Goal: Task Accomplishment & Management: Manage account settings

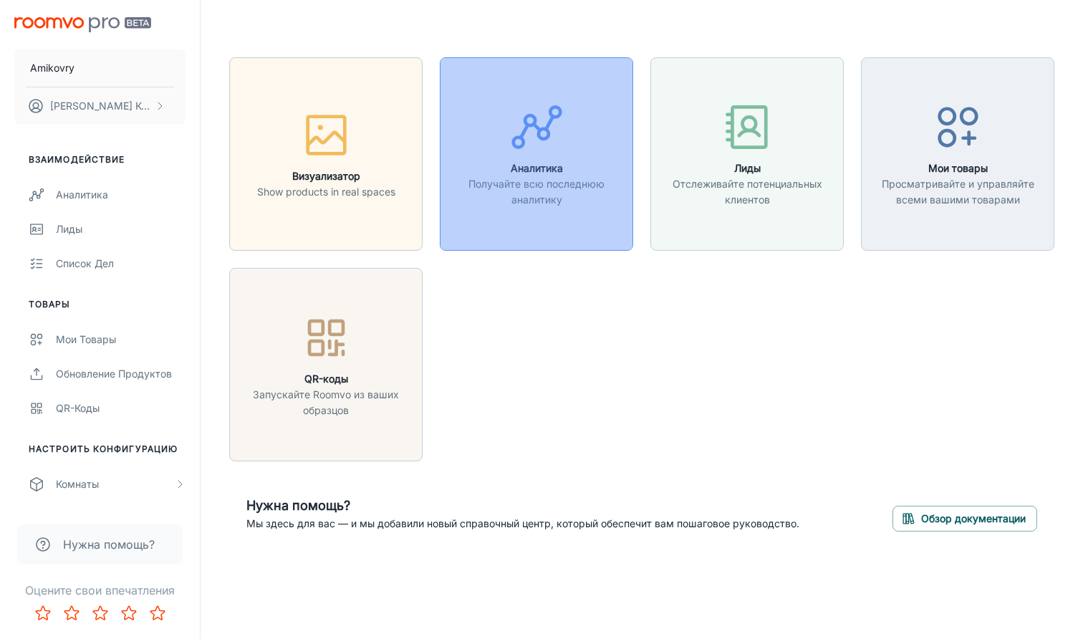
click at [521, 192] on p "Получайте всю последнюю аналитику" at bounding box center [536, 192] width 175 height 32
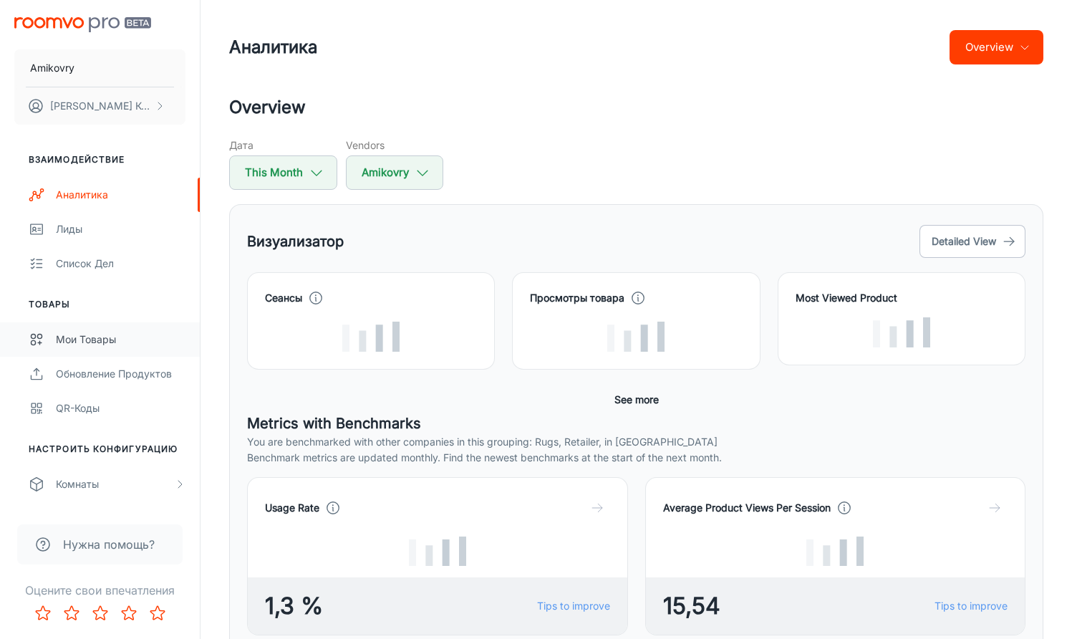
click at [144, 344] on div "Мои товары" at bounding box center [121, 340] width 130 height 16
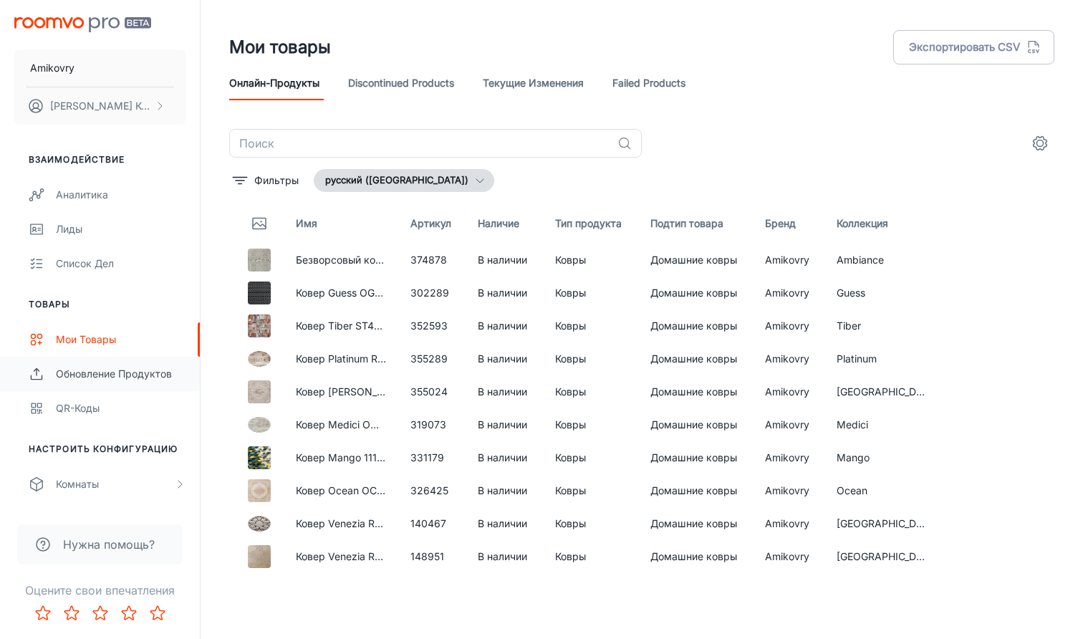
click at [138, 380] on div "Обновление продуктов" at bounding box center [121, 374] width 130 height 16
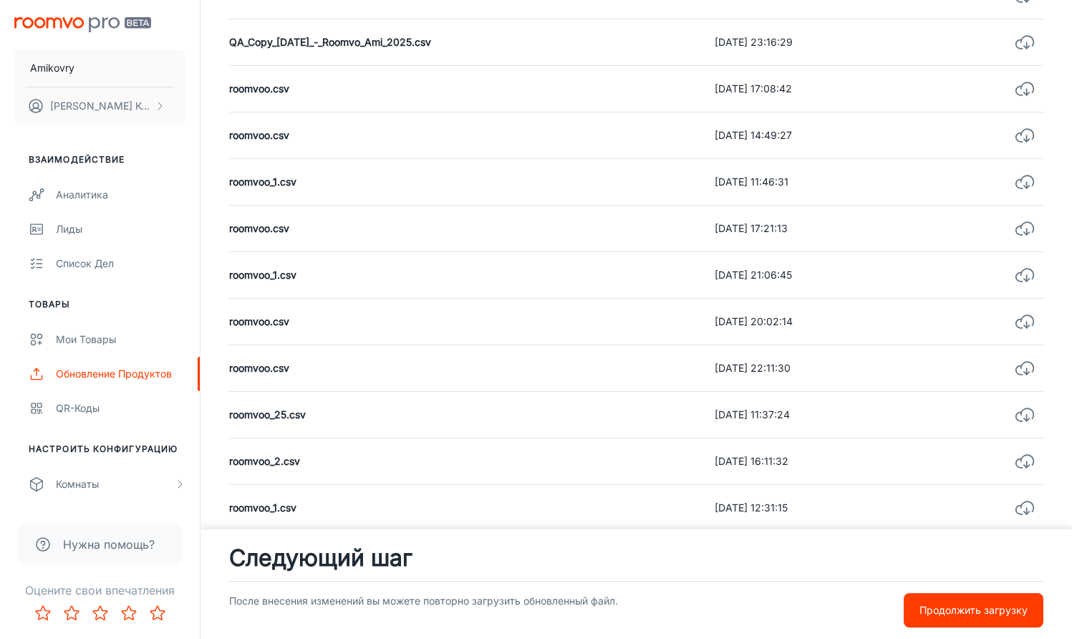
scroll to position [526, 0]
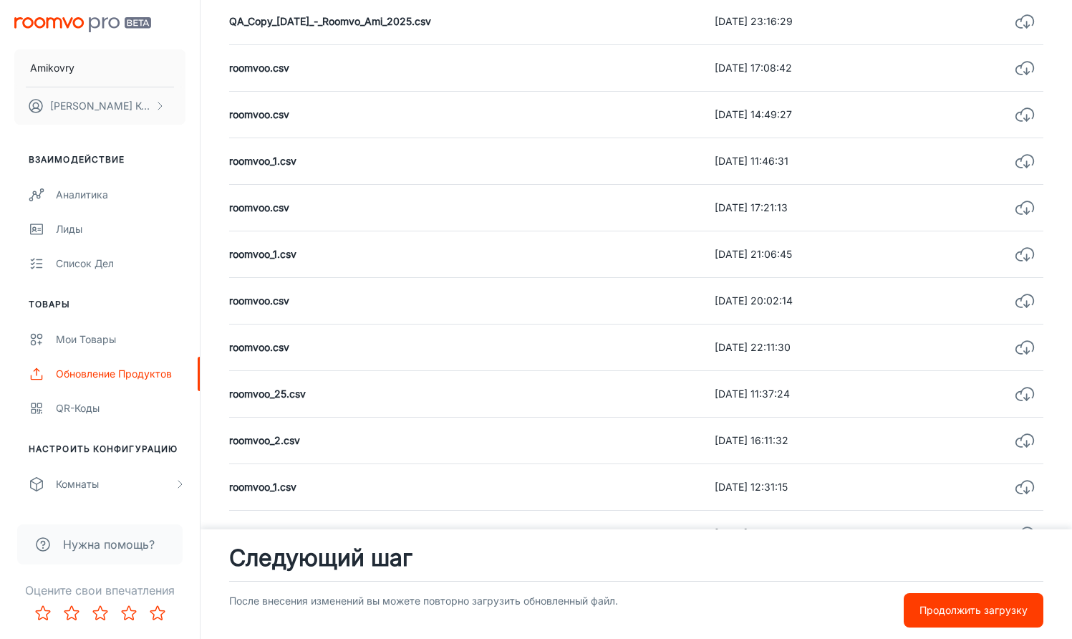
click at [925, 610] on p "Продолжить загрузку" at bounding box center [974, 610] width 108 height 16
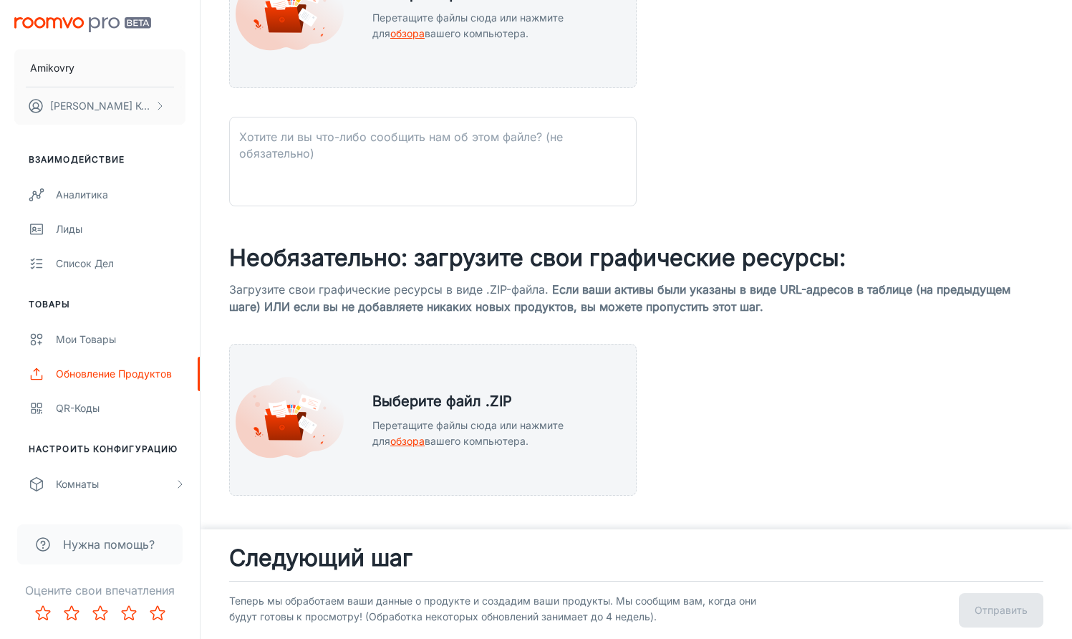
scroll to position [446, 0]
click at [104, 343] on div "Мои товары" at bounding box center [121, 340] width 130 height 16
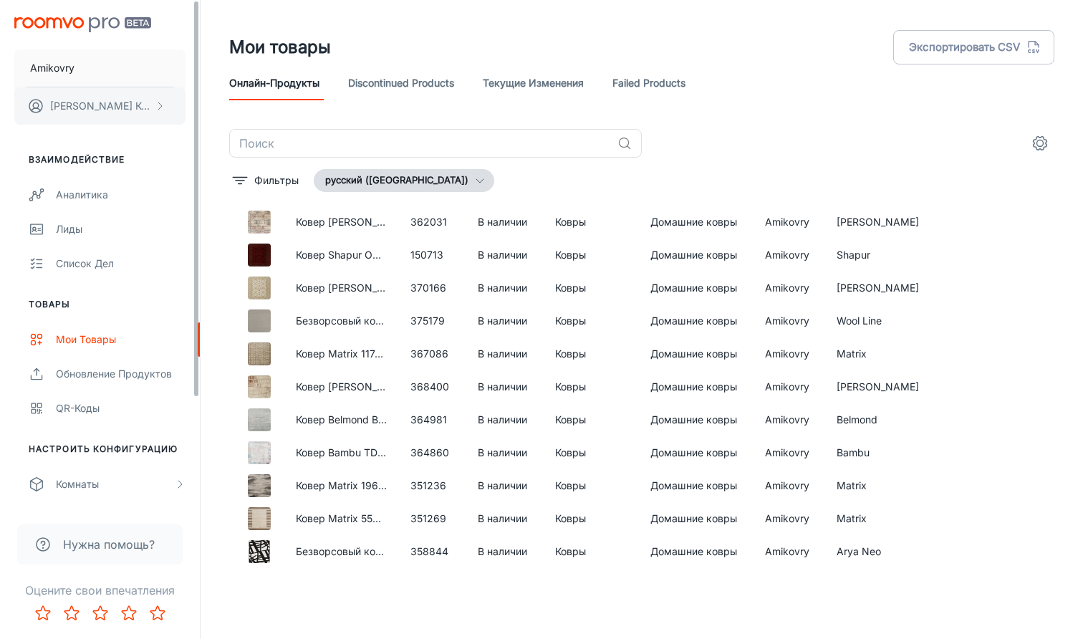
click at [105, 110] on p "Мария Максимова Контент-менеджер" at bounding box center [100, 106] width 101 height 16
click at [236, 108] on li "Профиль пользователя" at bounding box center [254, 105] width 137 height 24
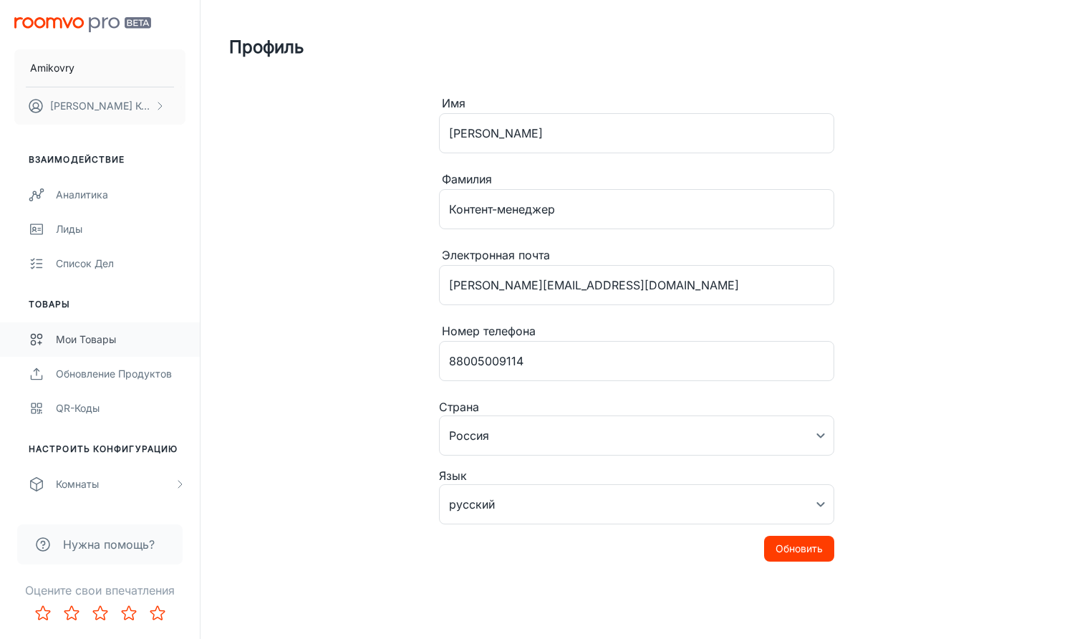
click at [79, 340] on div "Мои товары" at bounding box center [121, 340] width 130 height 16
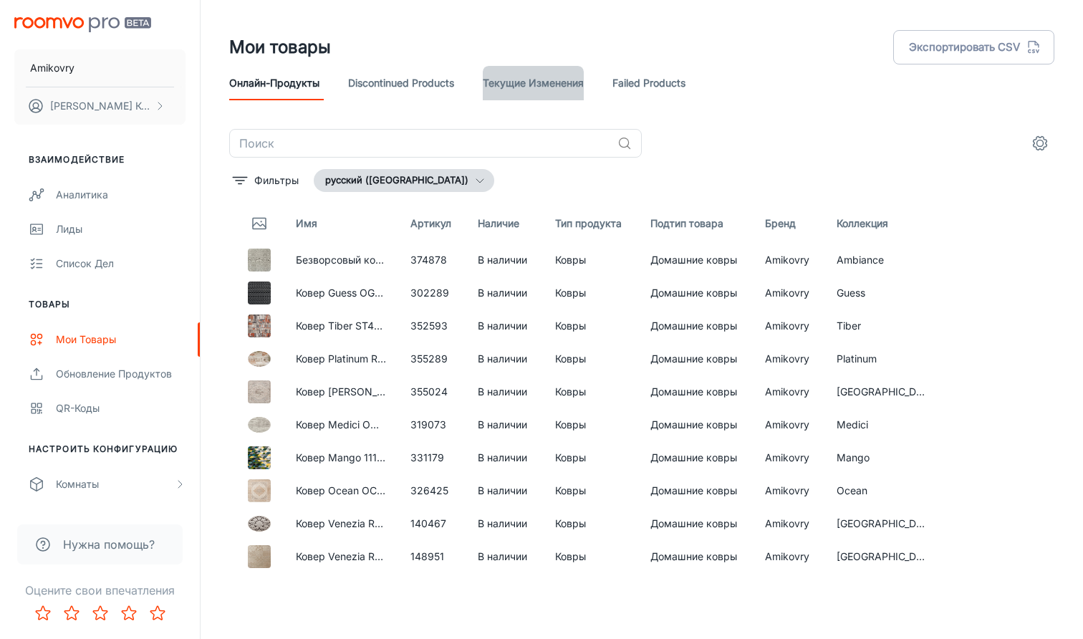
click at [574, 85] on link "Текущие изменения" at bounding box center [533, 83] width 101 height 34
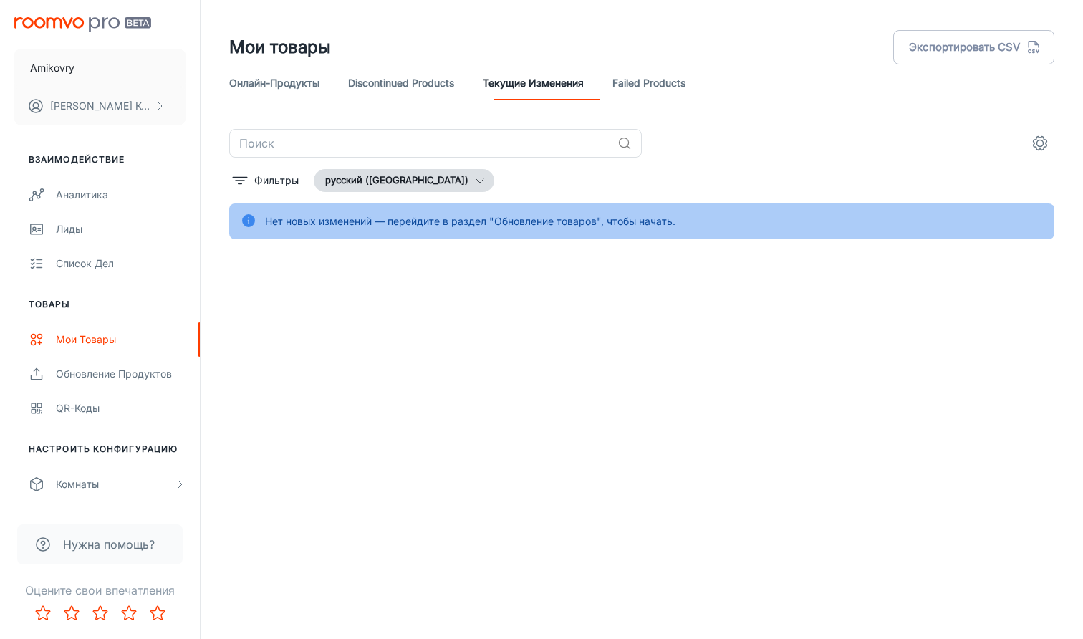
click at [641, 85] on link "Failed Products" at bounding box center [648, 83] width 73 height 34
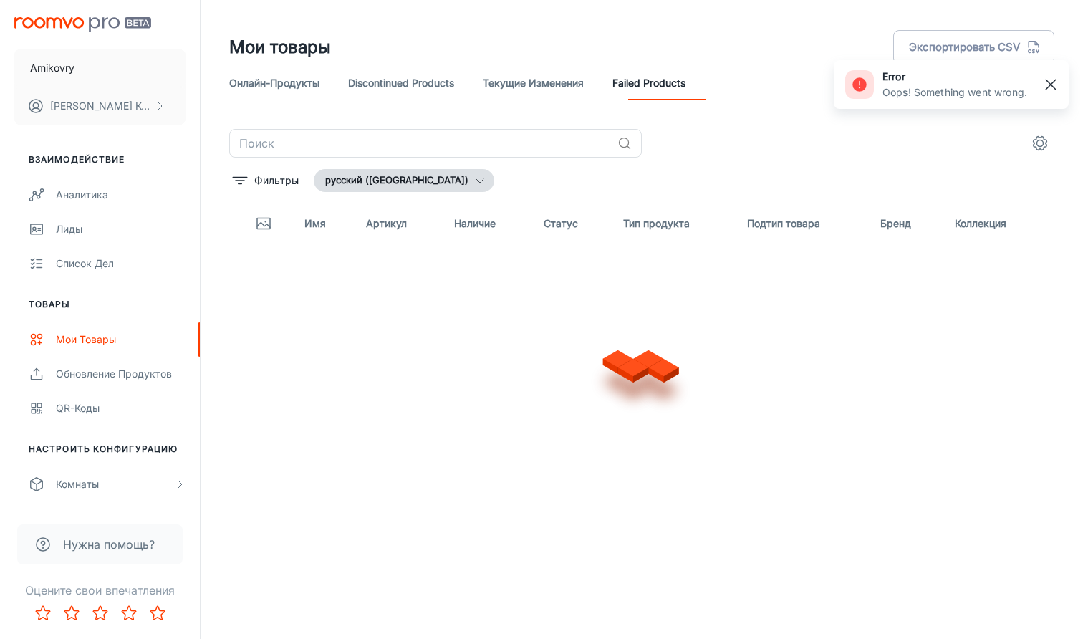
click at [1047, 81] on line "button" at bounding box center [1051, 85] width 10 height 10
click at [528, 85] on link "Текущие изменения" at bounding box center [533, 83] width 101 height 34
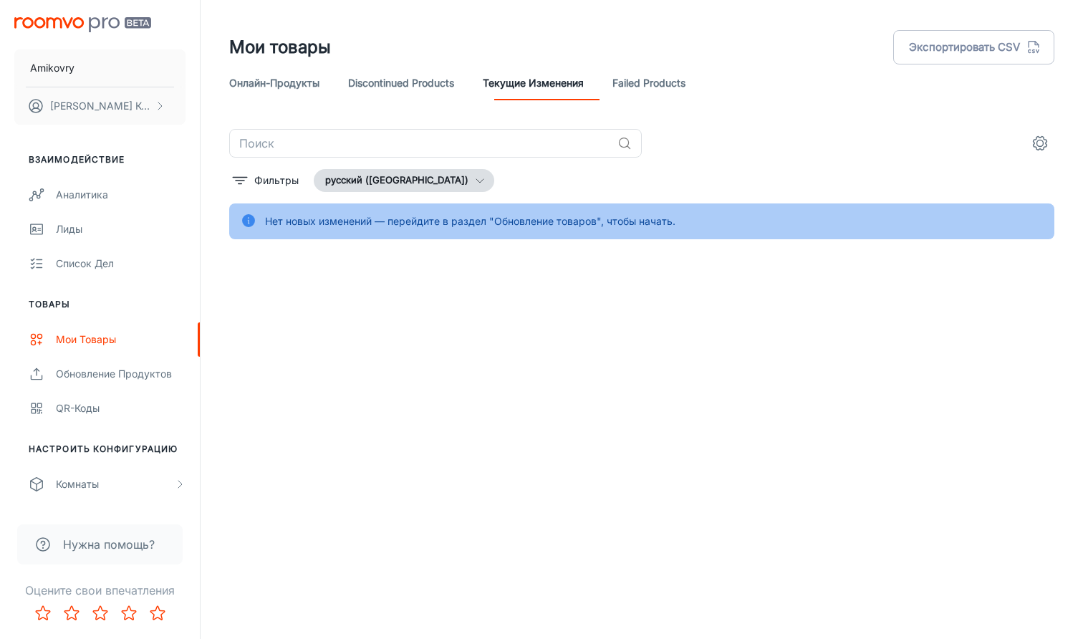
click at [248, 222] on icon at bounding box center [248, 220] width 13 height 13
click at [249, 226] on icon at bounding box center [248, 220] width 13 height 13
click at [269, 76] on link "Онлайн-продукты" at bounding box center [274, 83] width 90 height 34
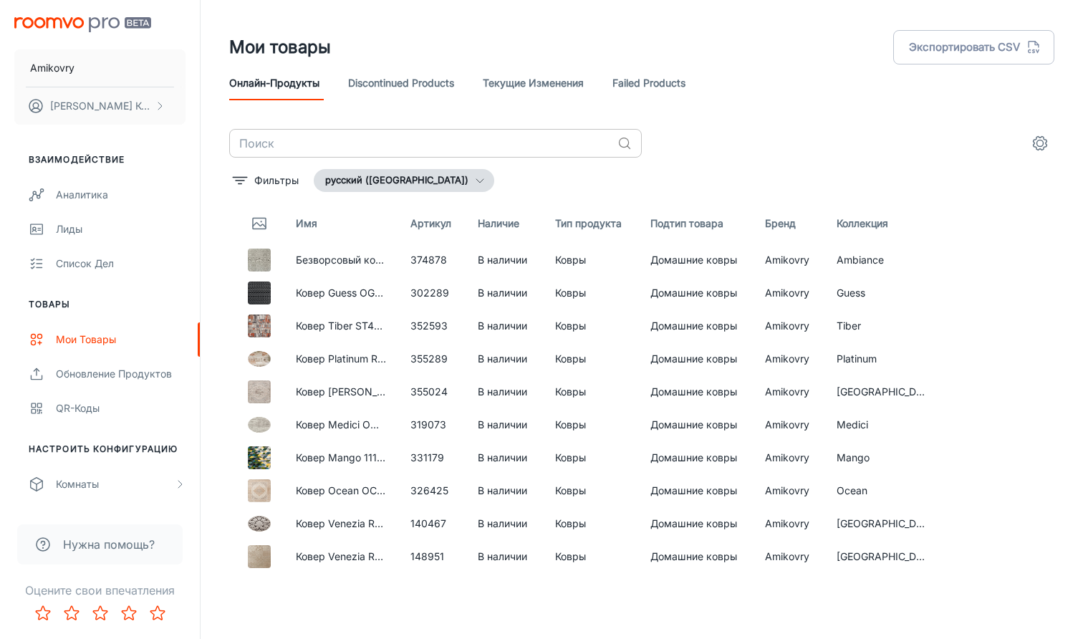
click at [359, 130] on input "text" at bounding box center [420, 143] width 382 height 29
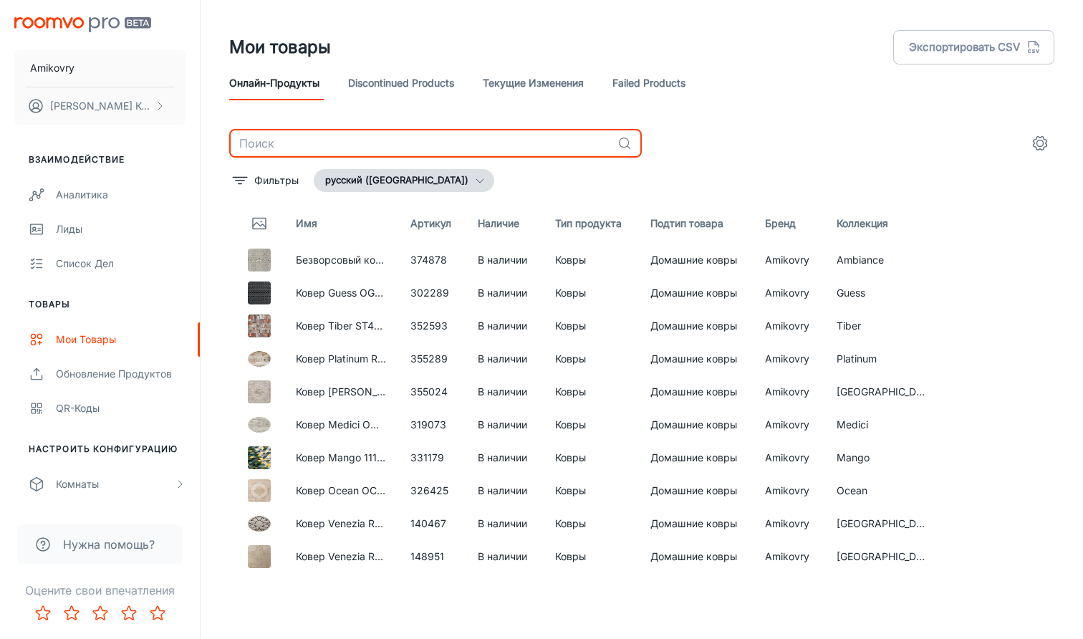
paste input "Bambu TD718-02"
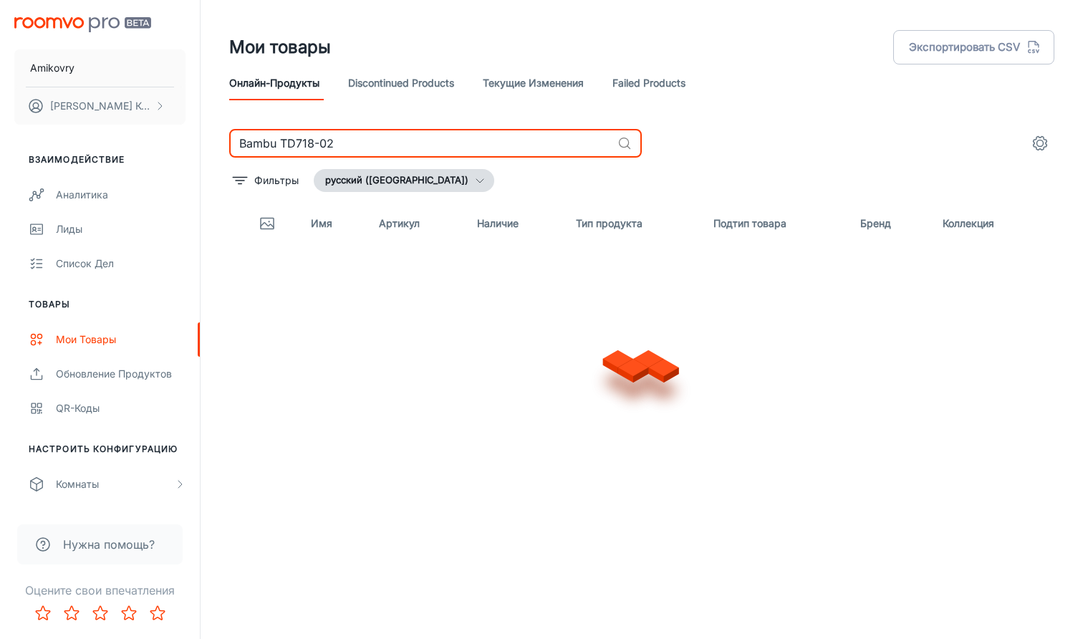
type input "Bambu TD718-02"
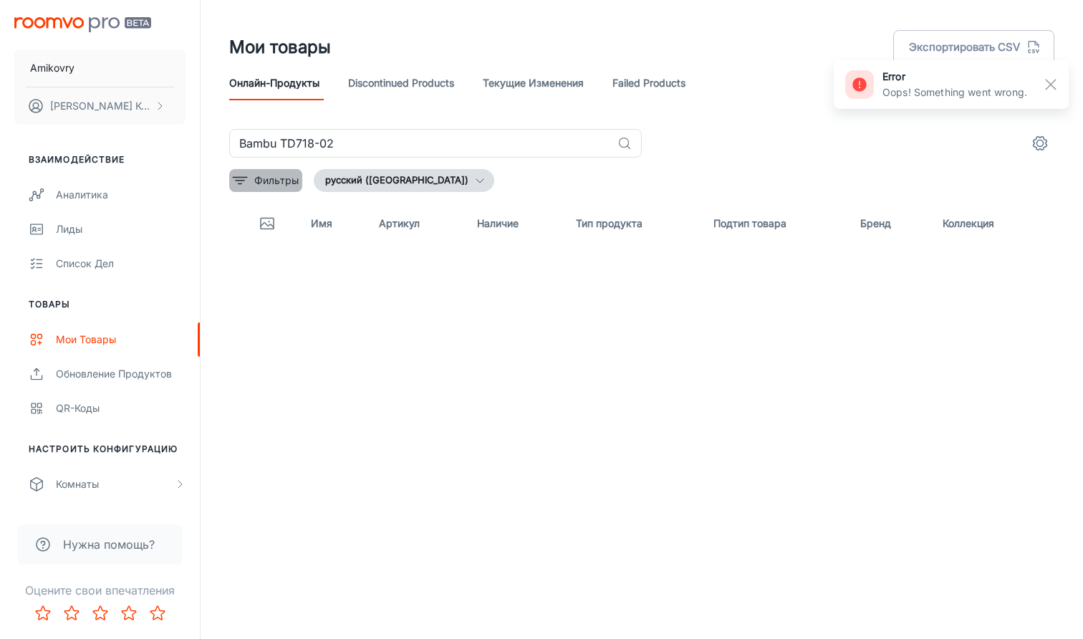
click at [282, 178] on p "Фильтры" at bounding box center [276, 181] width 44 height 16
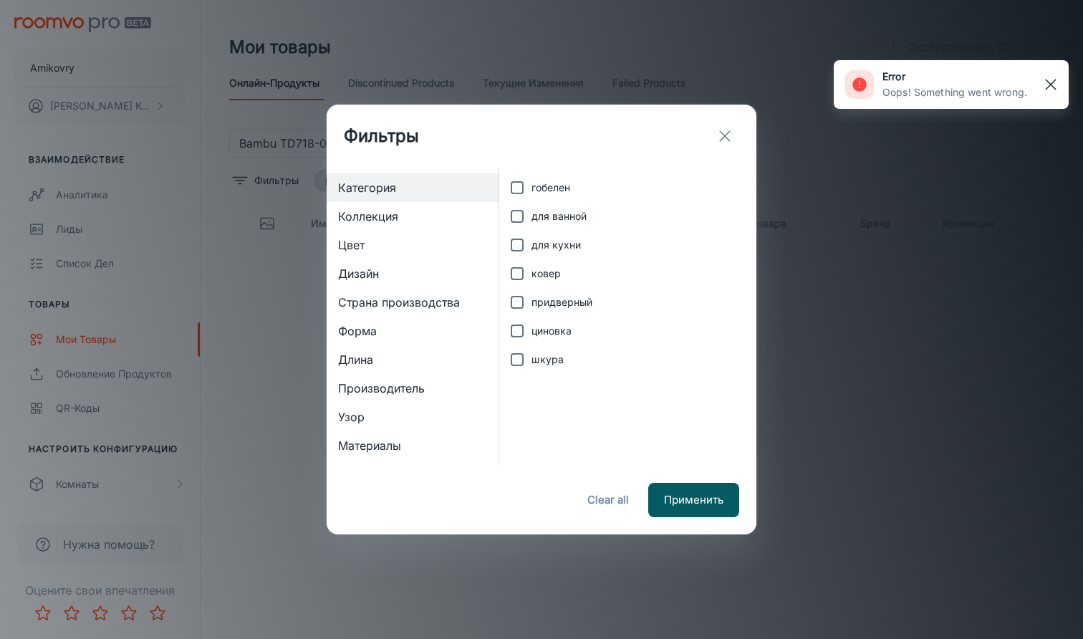
click at [1053, 85] on rect "button" at bounding box center [1050, 84] width 17 height 17
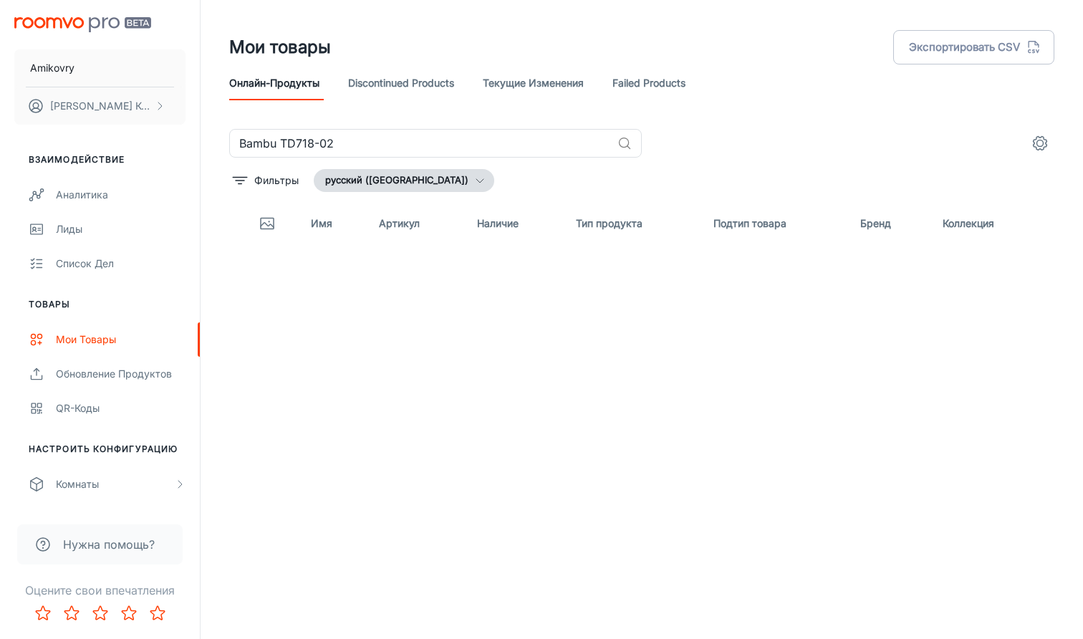
click at [542, 86] on link "Текущие изменения" at bounding box center [533, 83] width 101 height 34
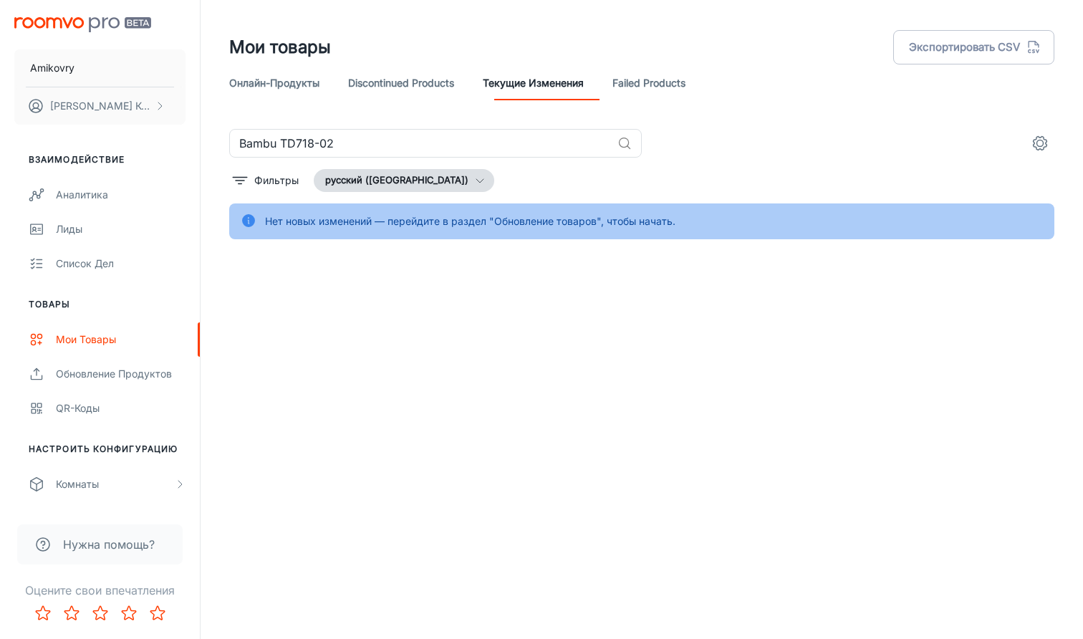
click at [1039, 145] on icon "settings" at bounding box center [1039, 143] width 17 height 17
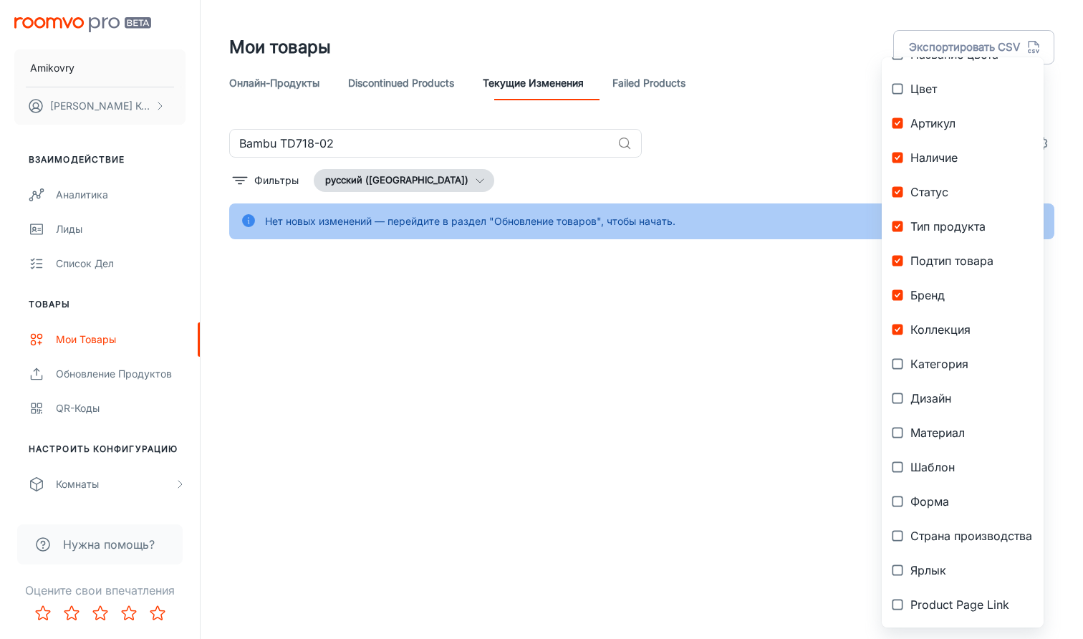
scroll to position [117, 0]
click at [690, 385] on div at bounding box center [541, 319] width 1083 height 639
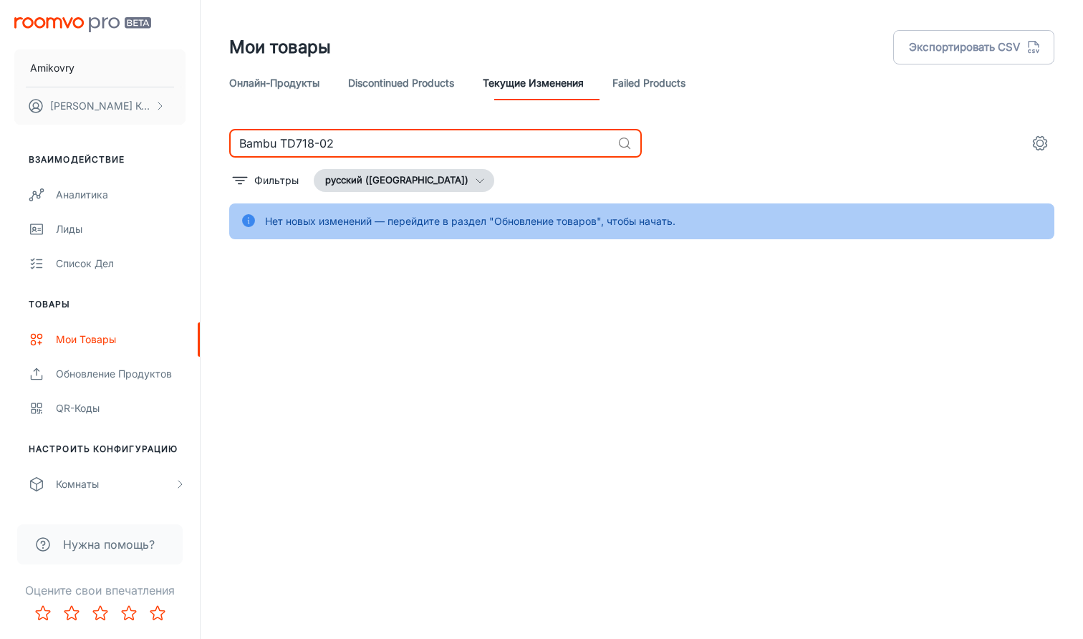
drag, startPoint x: 555, startPoint y: 138, endPoint x: 294, endPoint y: 121, distance: 262.0
click at [297, 122] on div "Мои товары Экспортировать CSV Онлайн-продукты Discontinued Products Текущие изм…" at bounding box center [642, 119] width 860 height 239
click at [620, 141] on circle at bounding box center [624, 142] width 9 height 9
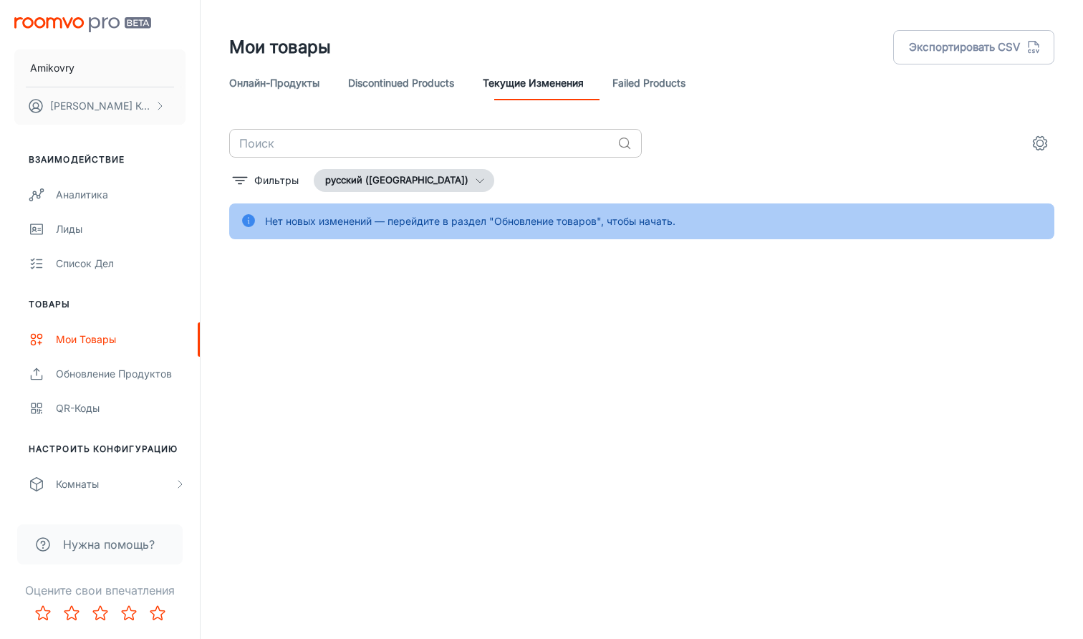
click at [626, 145] on icon at bounding box center [624, 143] width 14 height 14
click at [573, 9] on header "Мои товары Экспортировать CSV Онлайн-продукты Discontinued Products Текущие изм…" at bounding box center [642, 64] width 860 height 129
